Goal: Check status: Check status

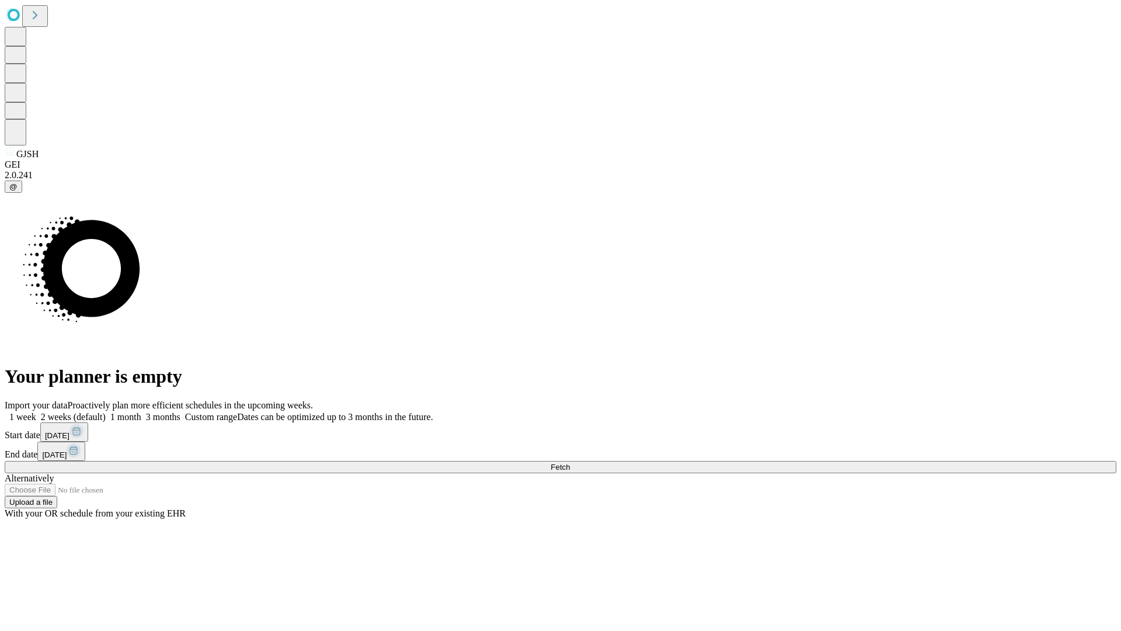
click at [570, 462] on span "Fetch" at bounding box center [560, 466] width 19 height 9
